Goal: Navigation & Orientation: Find specific page/section

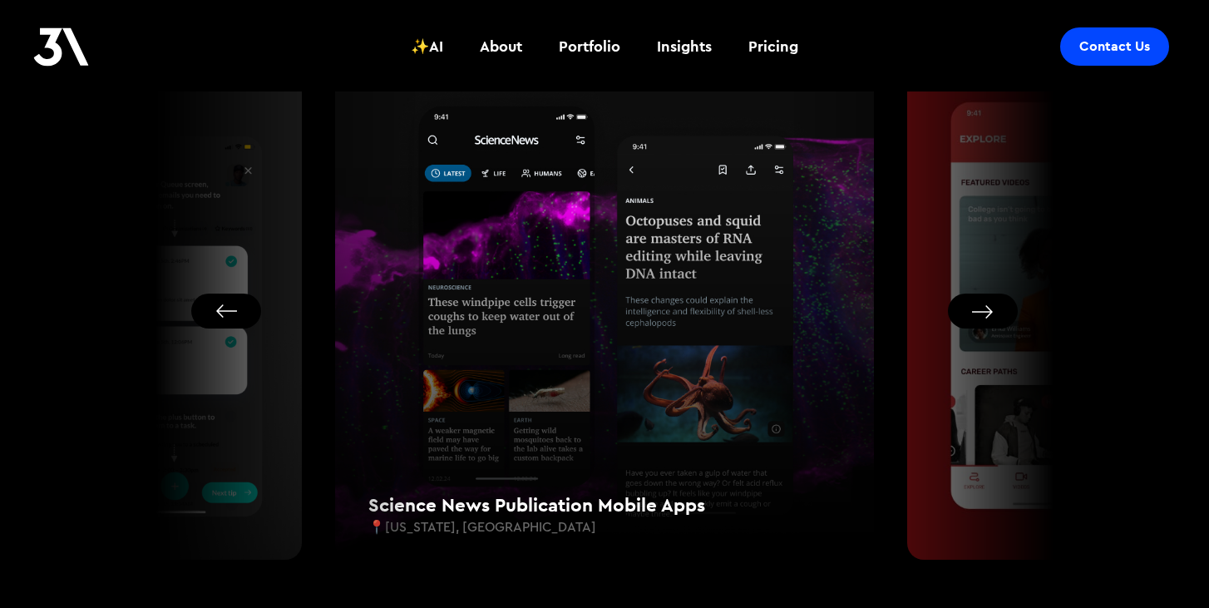
scroll to position [1003, 0]
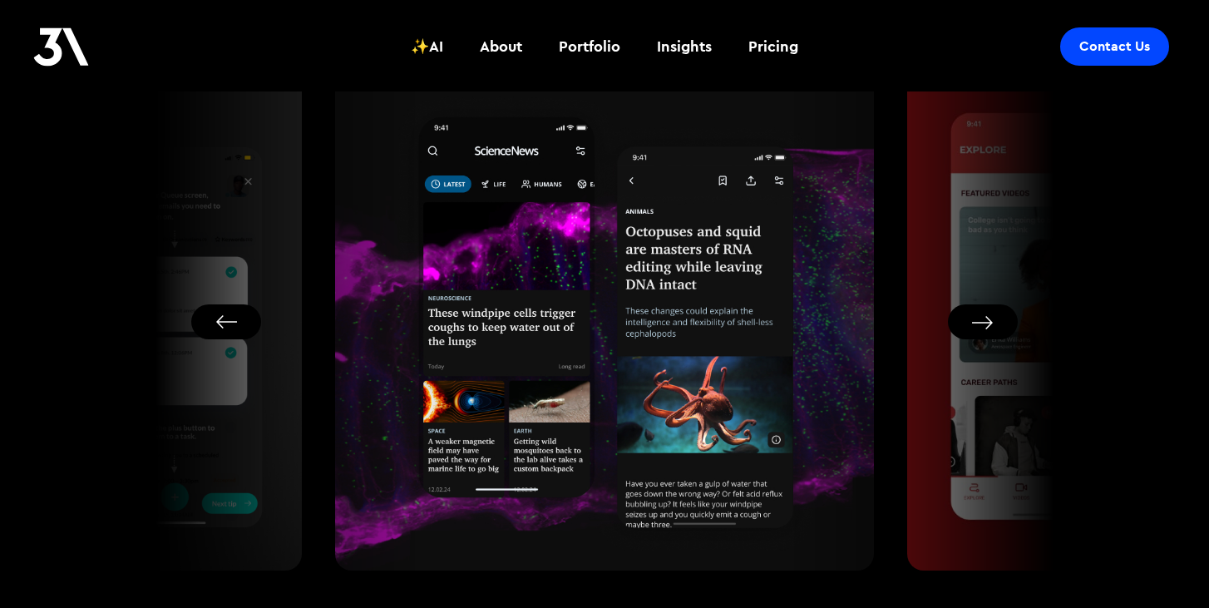
click at [983, 326] on button "Next slide" at bounding box center [983, 321] width 70 height 35
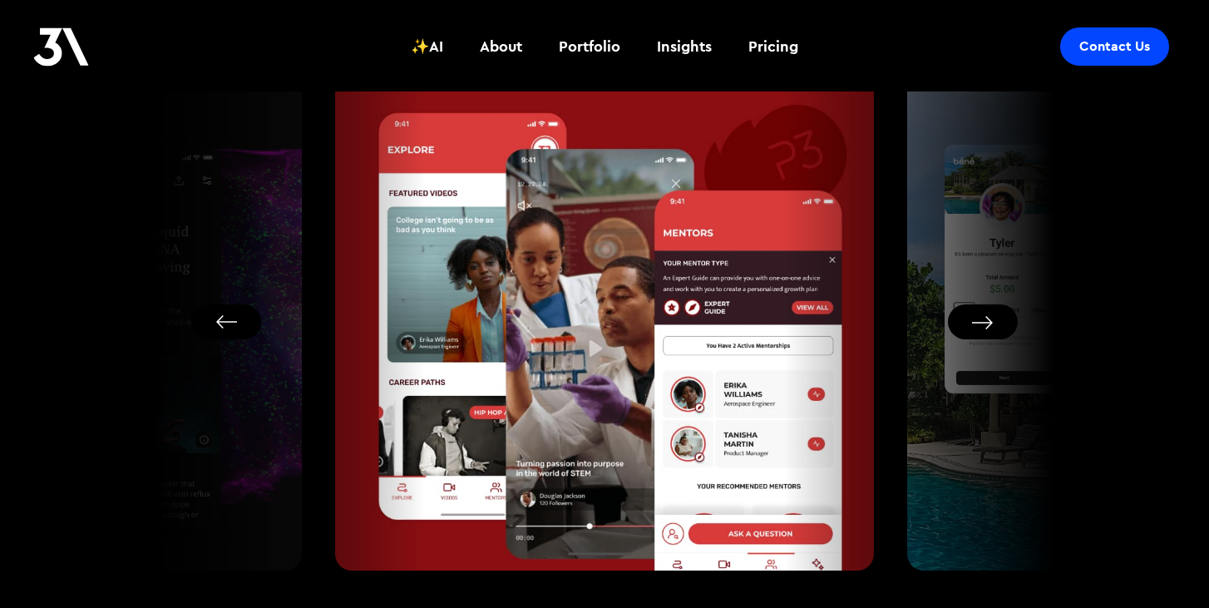
click at [998, 323] on button "Next slide" at bounding box center [983, 321] width 70 height 35
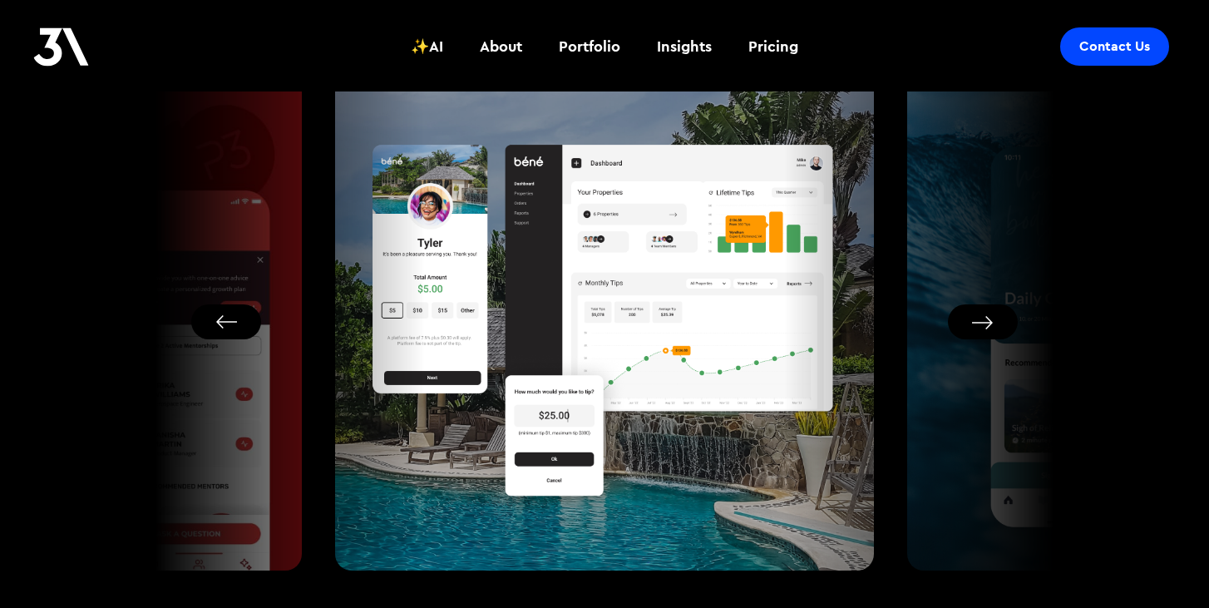
click at [998, 323] on button "Next slide" at bounding box center [983, 321] width 70 height 35
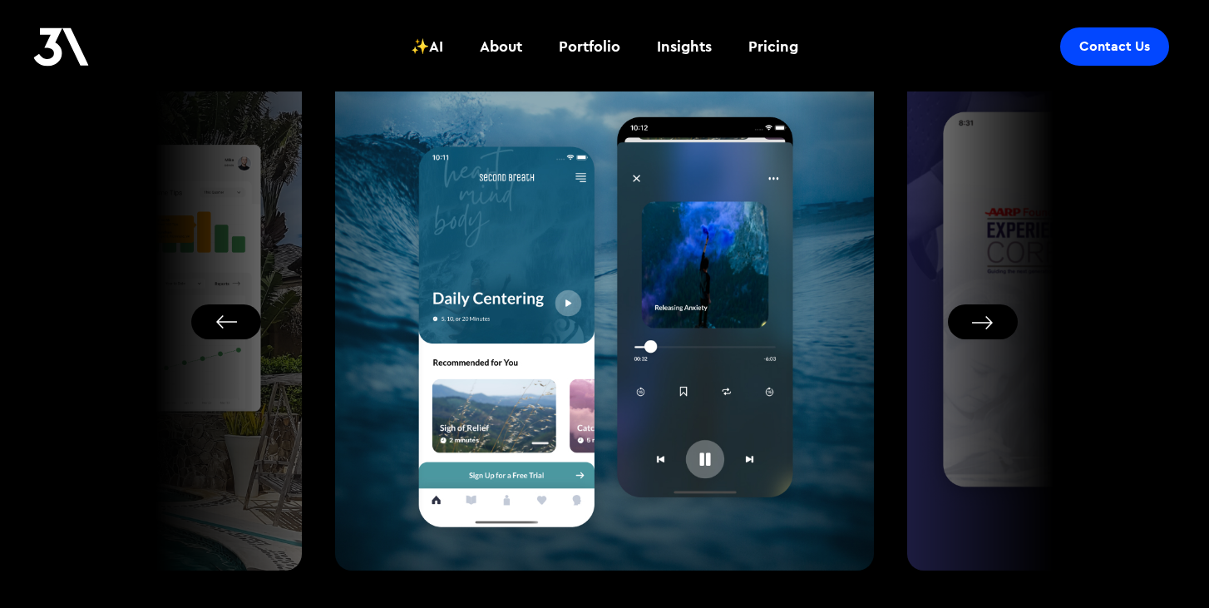
click at [998, 323] on button "Next slide" at bounding box center [983, 321] width 70 height 35
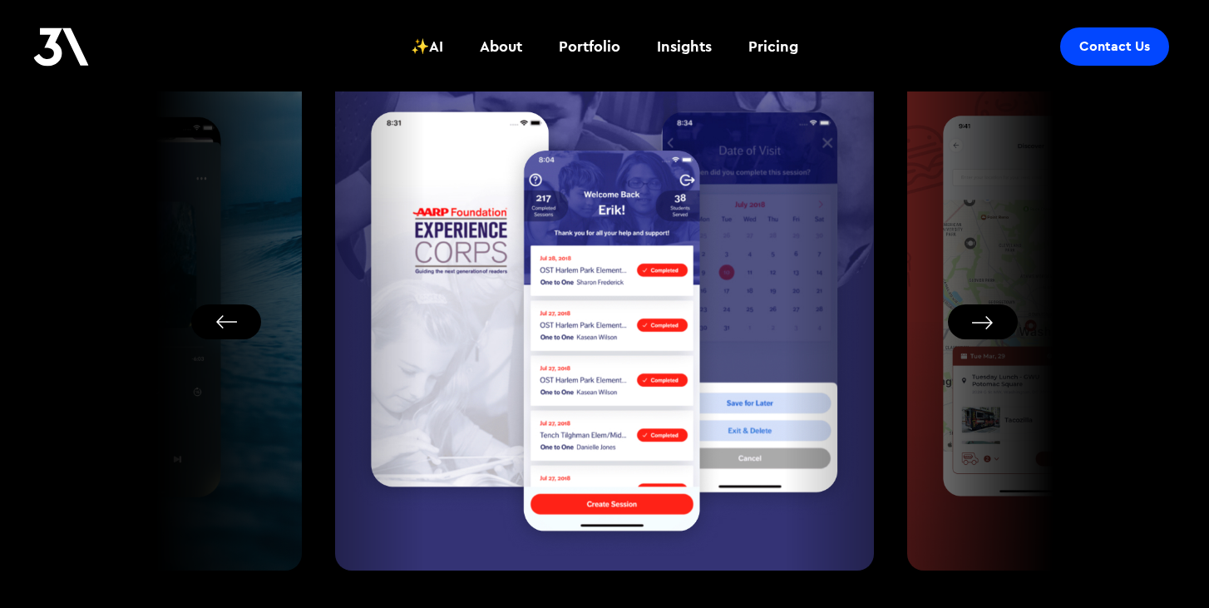
click at [998, 323] on button "Next slide" at bounding box center [983, 321] width 70 height 35
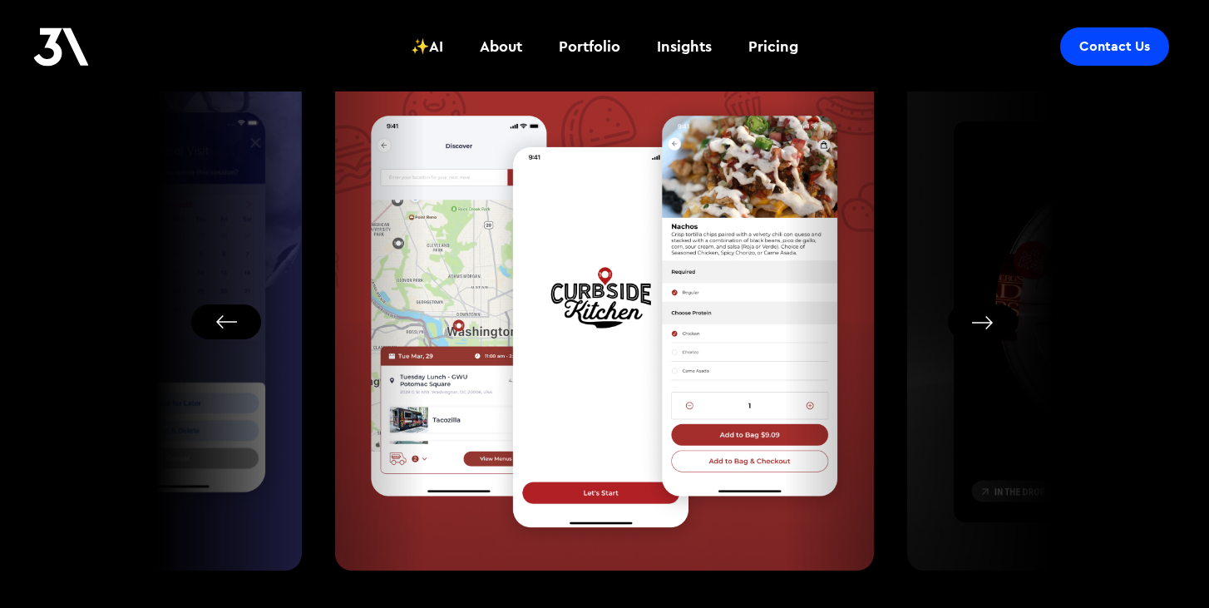
click at [998, 323] on button "Next slide" at bounding box center [983, 321] width 70 height 35
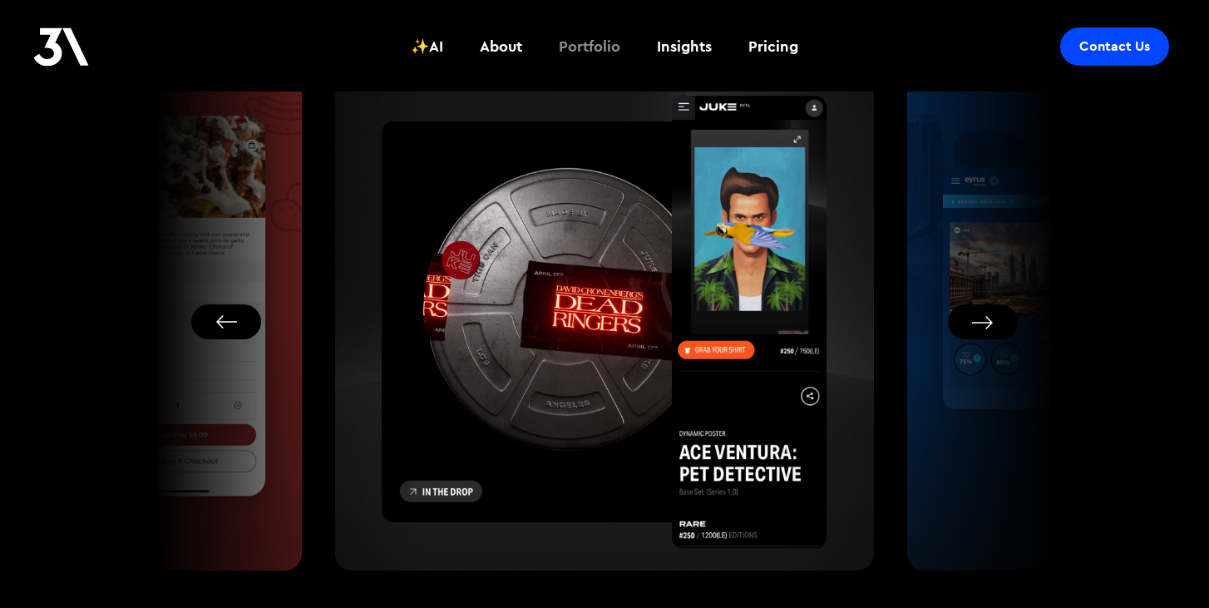
click at [601, 42] on div "Portfolio" at bounding box center [590, 47] width 62 height 22
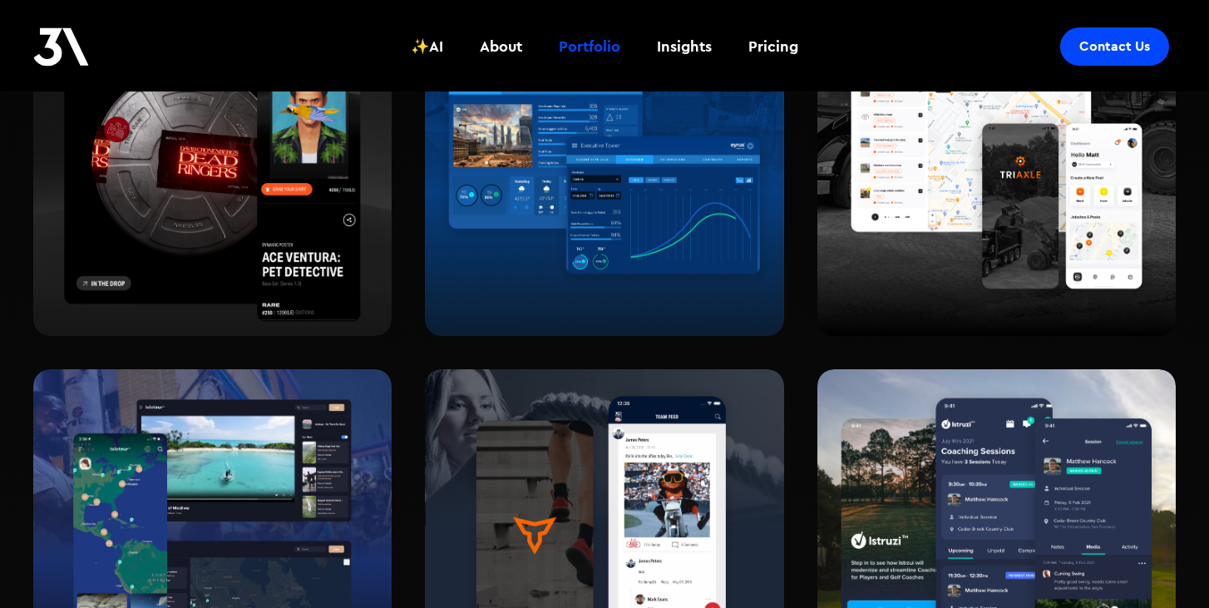
scroll to position [1133, 0]
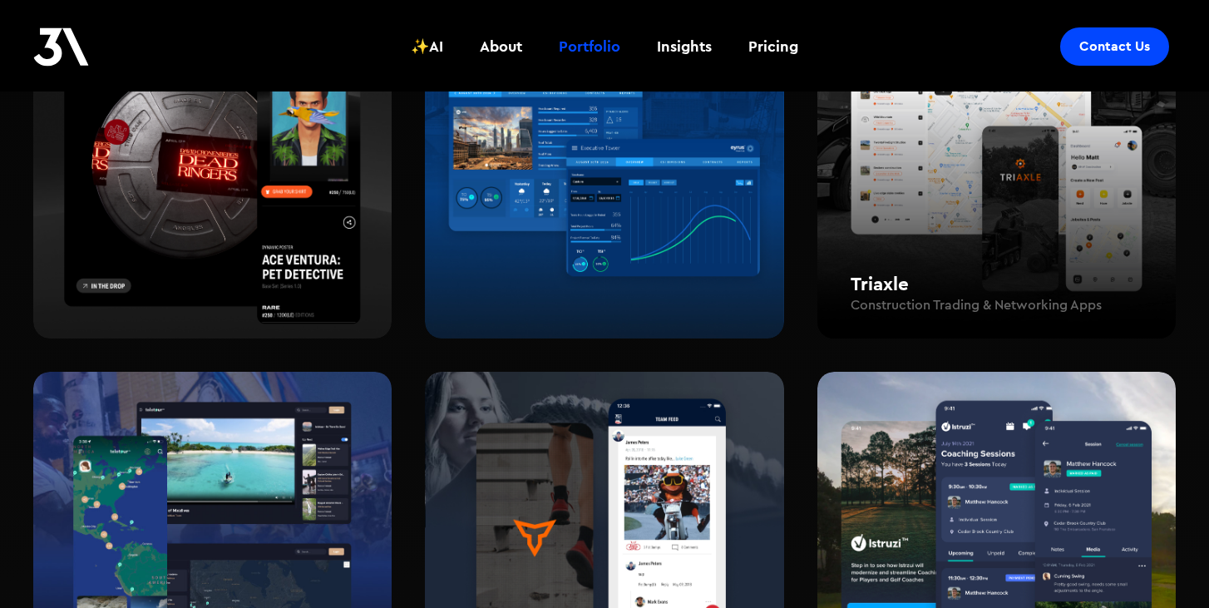
click at [988, 217] on div "Triaxle Construction Trading & Networking Apps" at bounding box center [996, 173] width 358 height 332
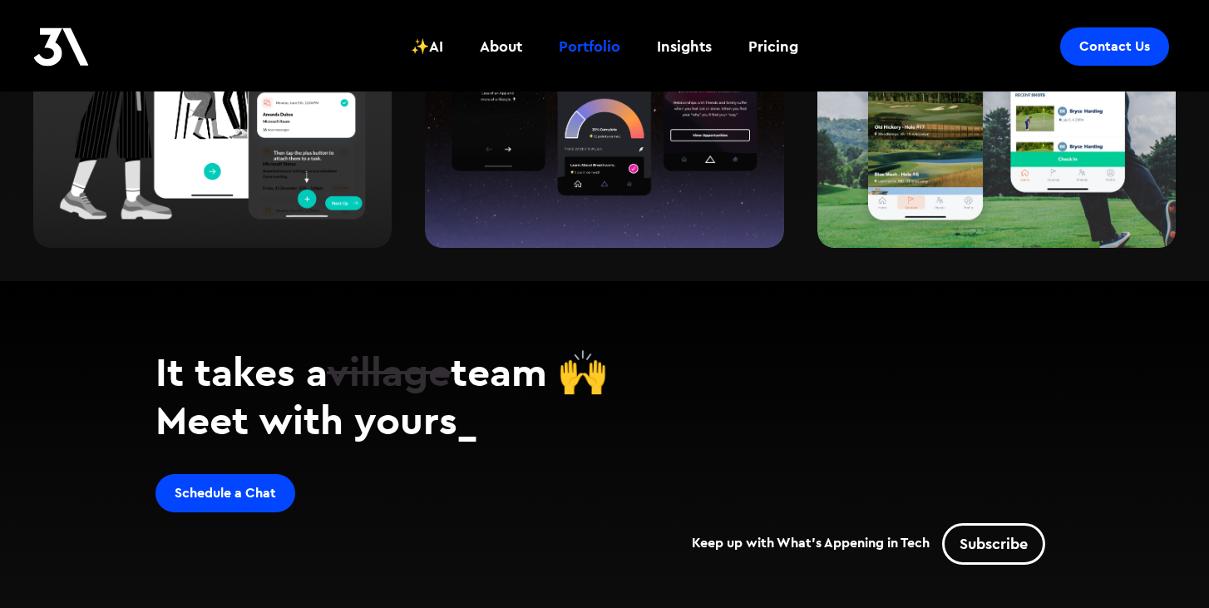
scroll to position [2344, 0]
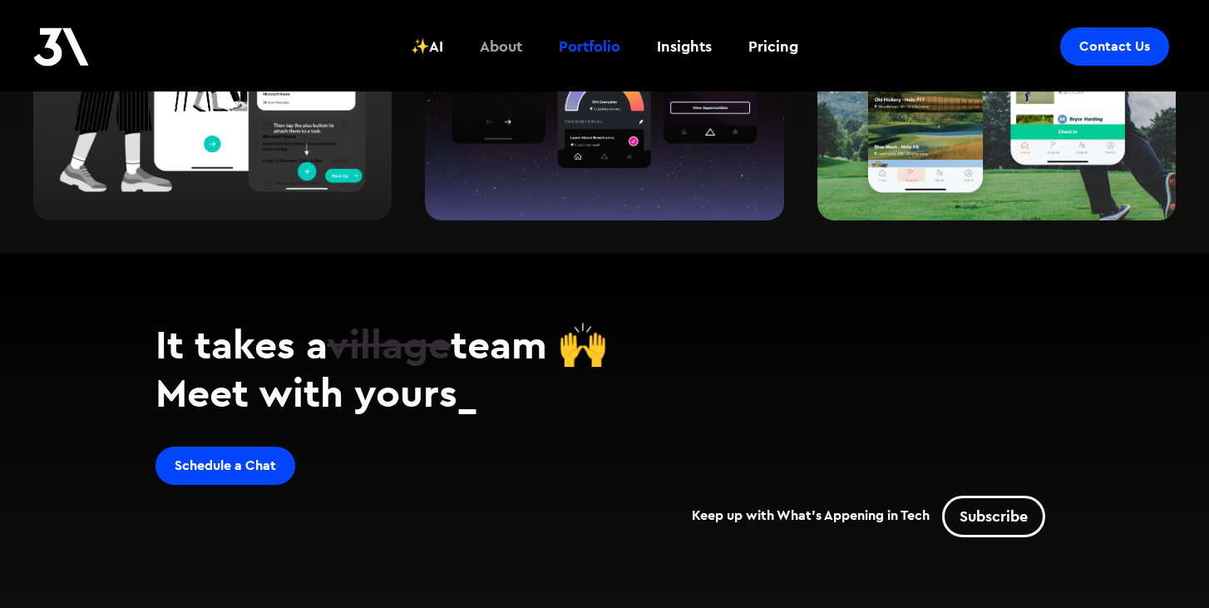
click at [505, 48] on div "About" at bounding box center [501, 47] width 42 height 22
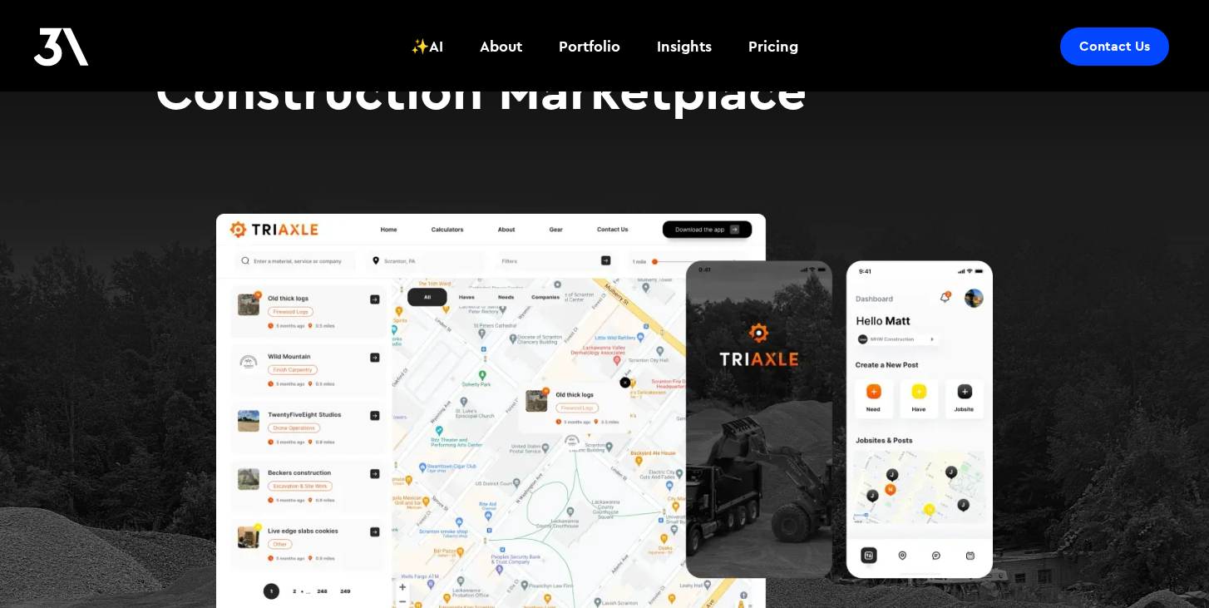
scroll to position [212, 0]
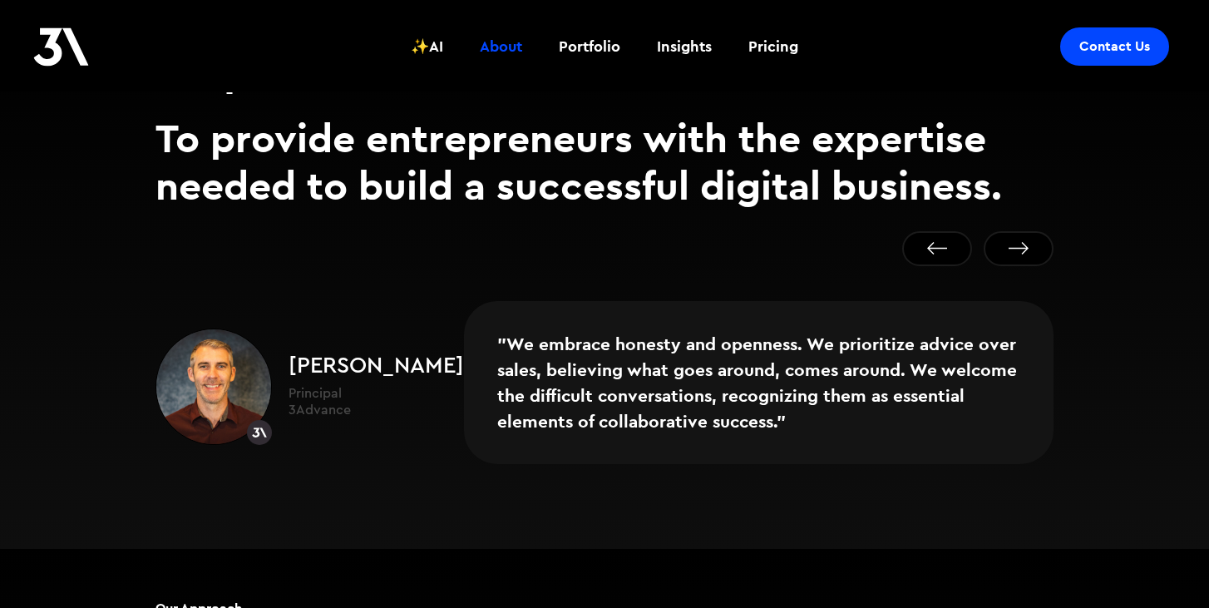
scroll to position [1042, 0]
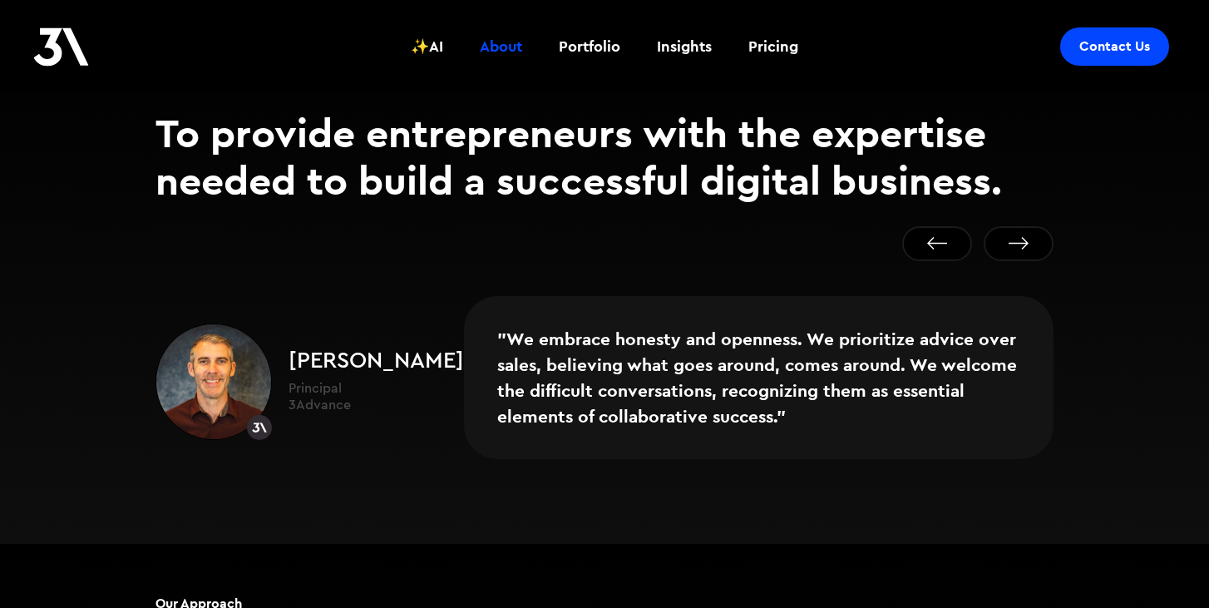
click at [1025, 226] on button "Next slide" at bounding box center [1018, 243] width 70 height 35
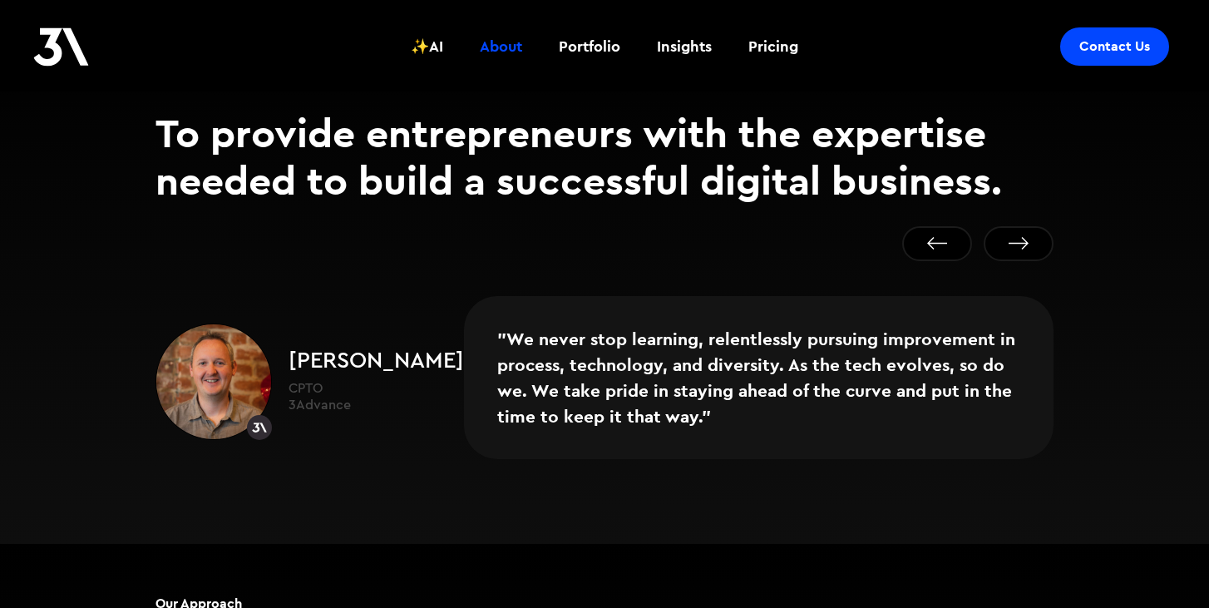
click at [1025, 226] on button "Next slide" at bounding box center [1018, 243] width 70 height 35
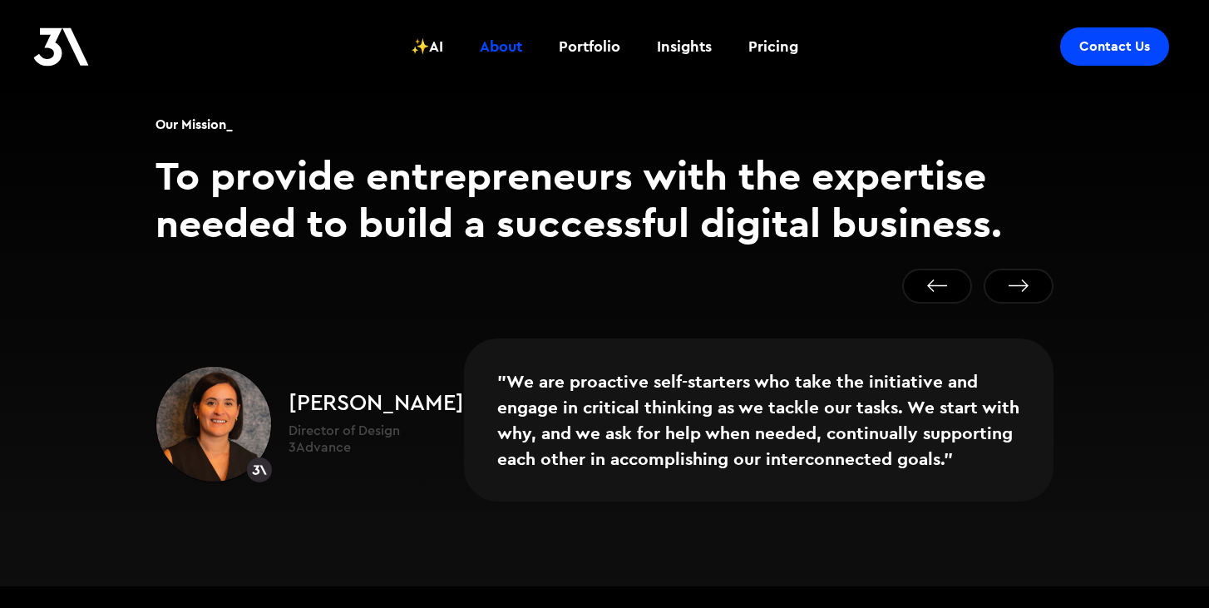
scroll to position [1012, 0]
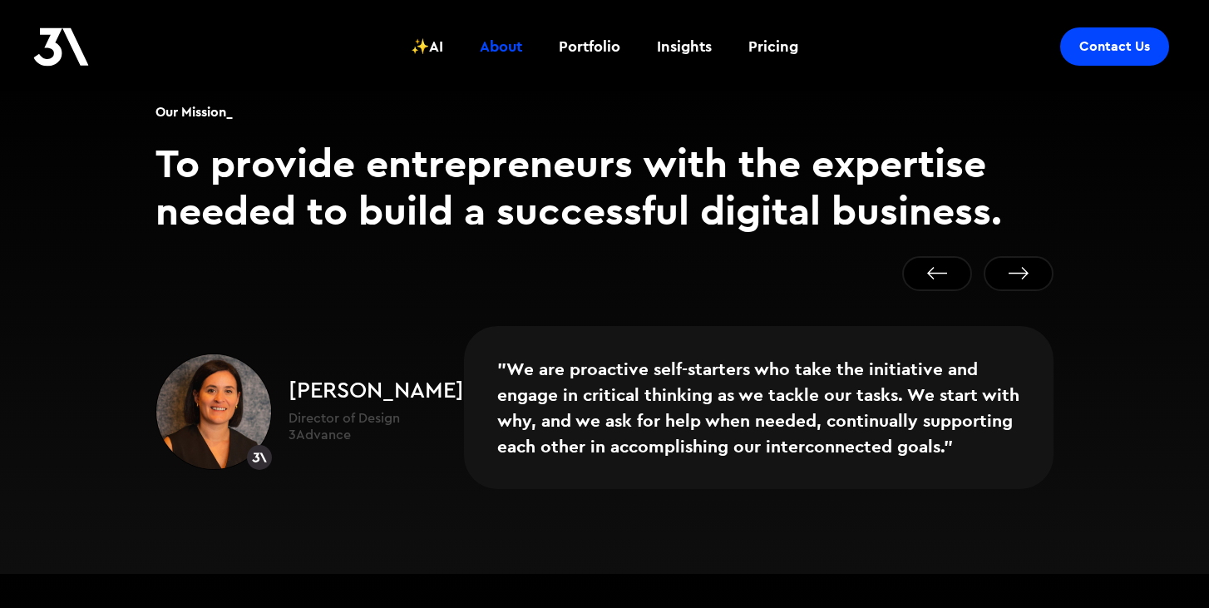
click at [1023, 256] on button "Next slide" at bounding box center [1018, 273] width 70 height 35
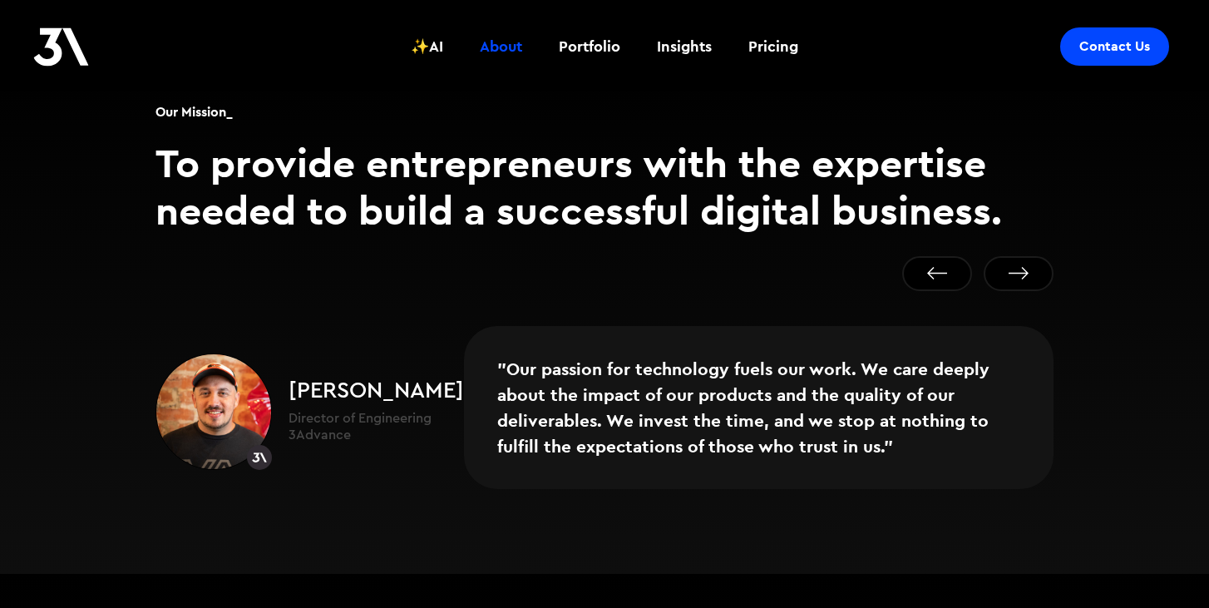
click at [1023, 256] on button "Next slide" at bounding box center [1018, 273] width 70 height 35
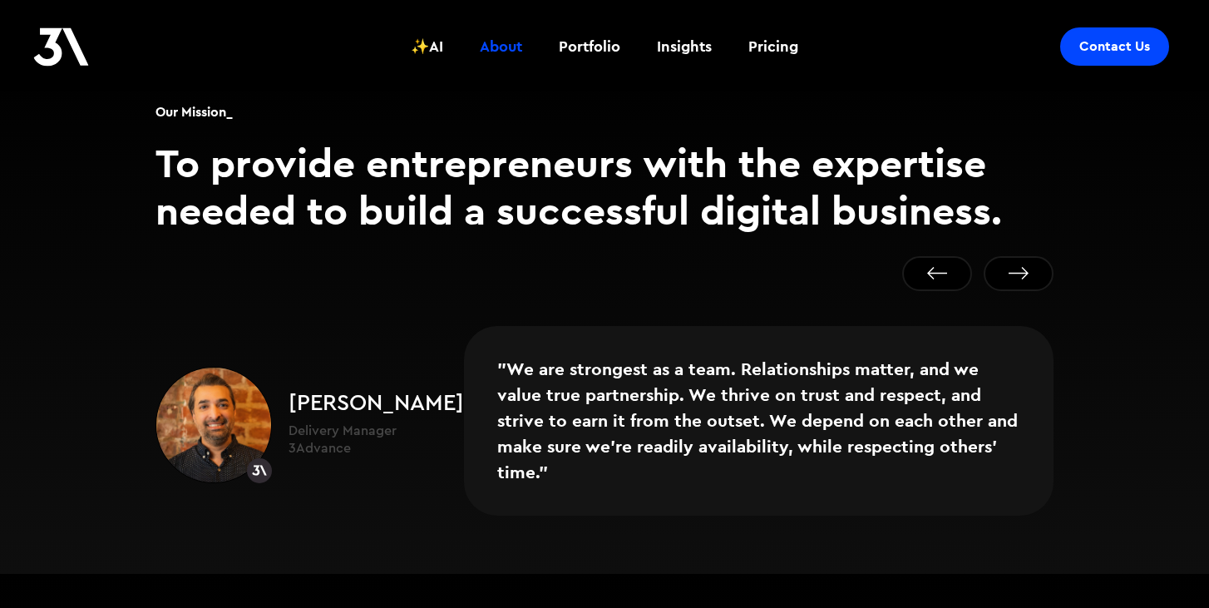
click at [1022, 256] on button "Next slide" at bounding box center [1018, 273] width 70 height 35
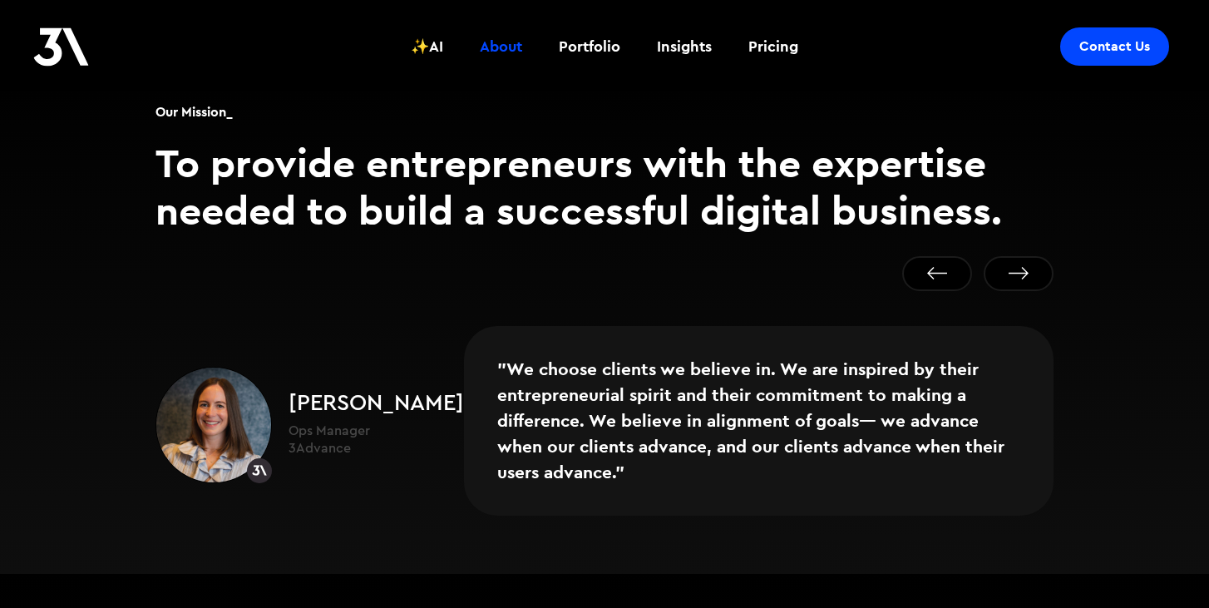
click at [1022, 256] on button "Go to first slide" at bounding box center [1018, 273] width 70 height 35
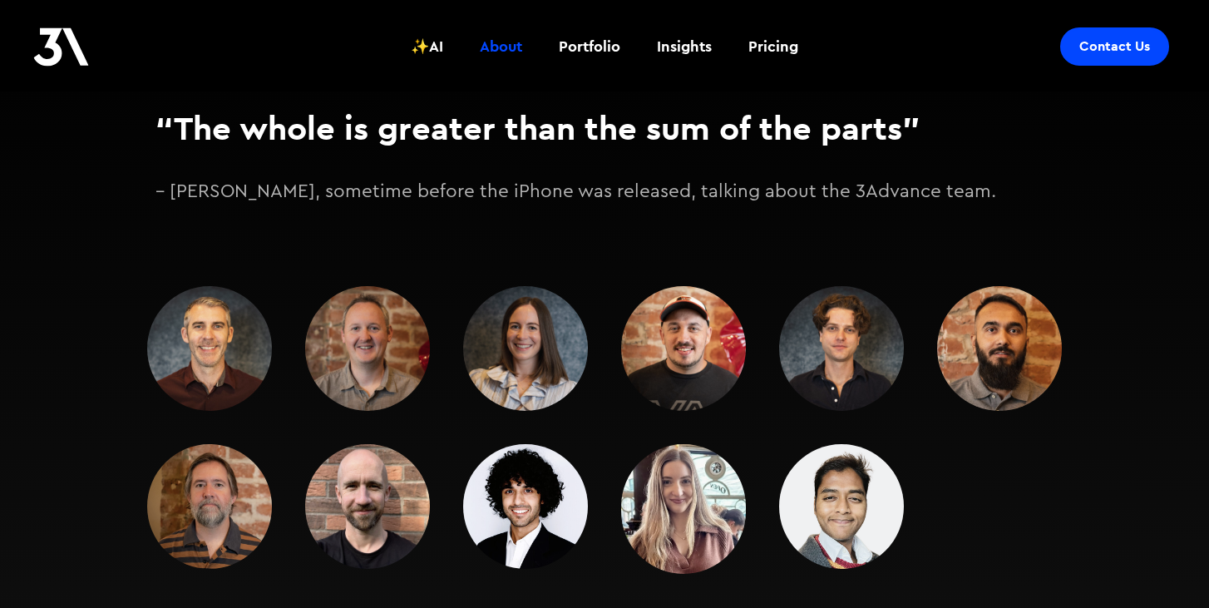
scroll to position [2166, 0]
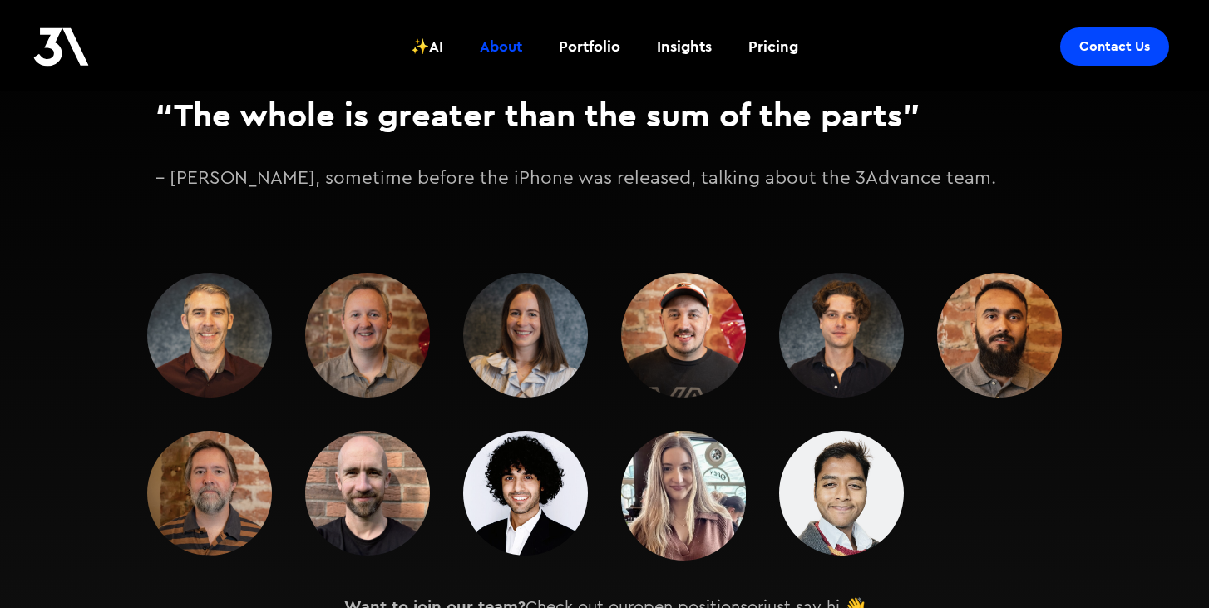
click at [773, 402] on div at bounding box center [604, 417] width 914 height 288
click at [861, 475] on img at bounding box center [841, 493] width 125 height 125
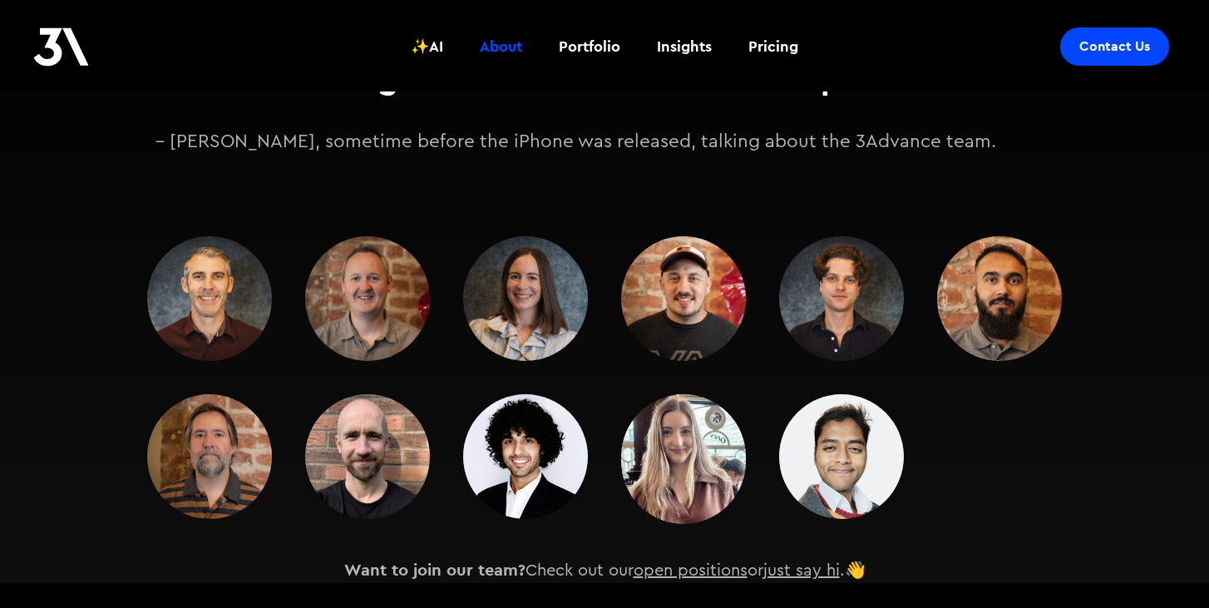
scroll to position [2198, 0]
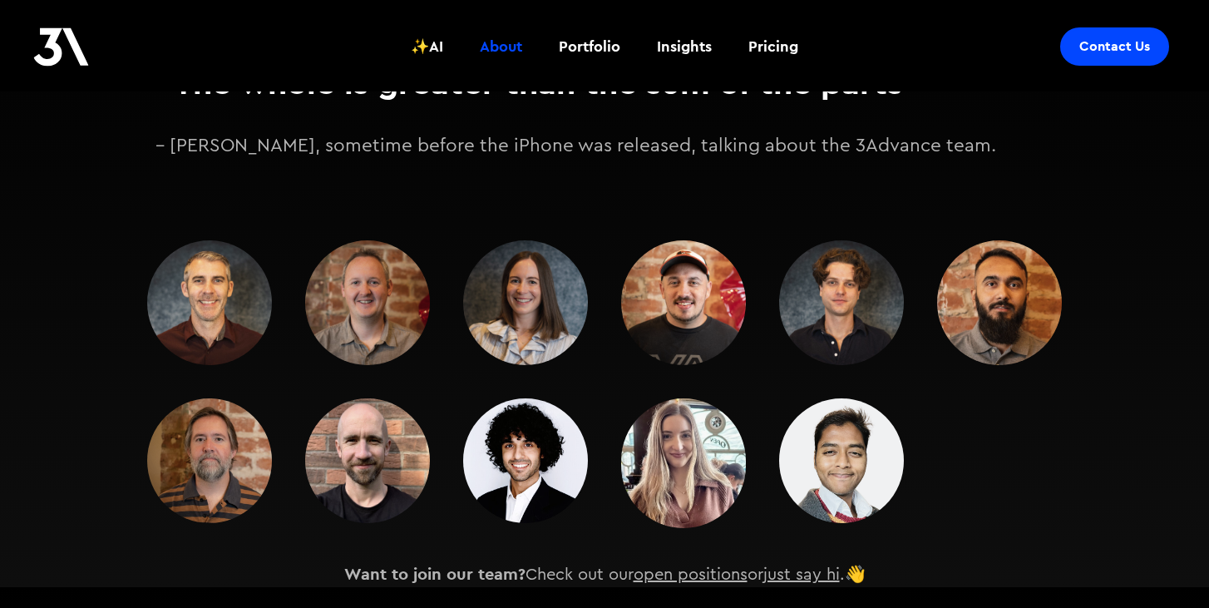
click at [693, 440] on img at bounding box center [683, 463] width 125 height 130
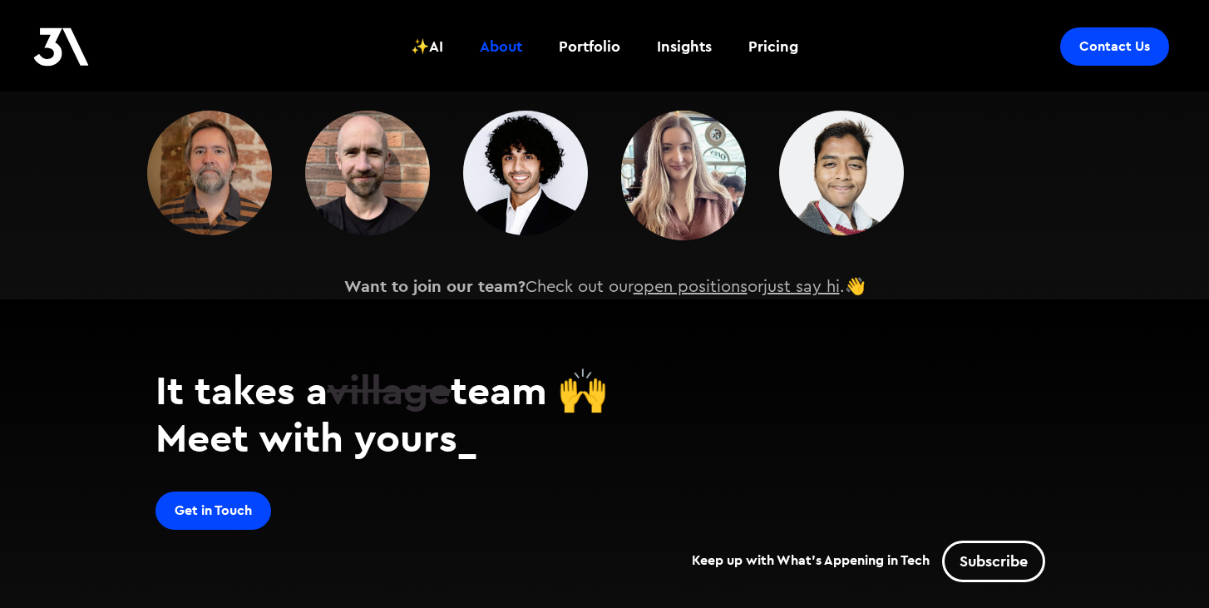
scroll to position [2462, 0]
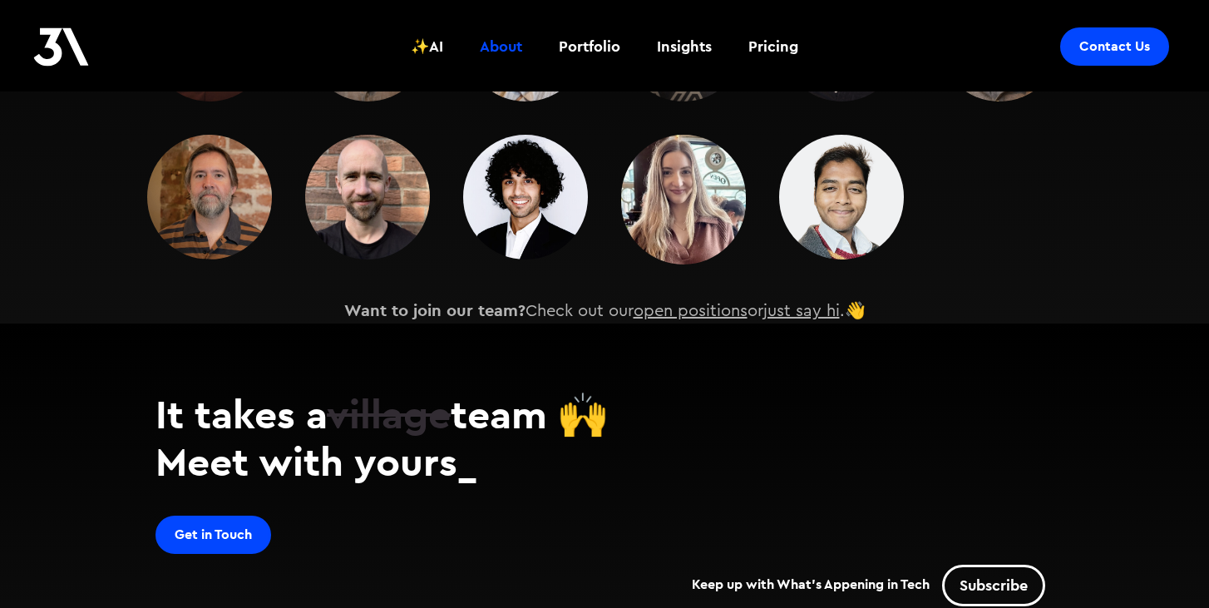
click at [724, 303] on link "open positions" at bounding box center [690, 311] width 114 height 17
